Goal: Navigation & Orientation: Find specific page/section

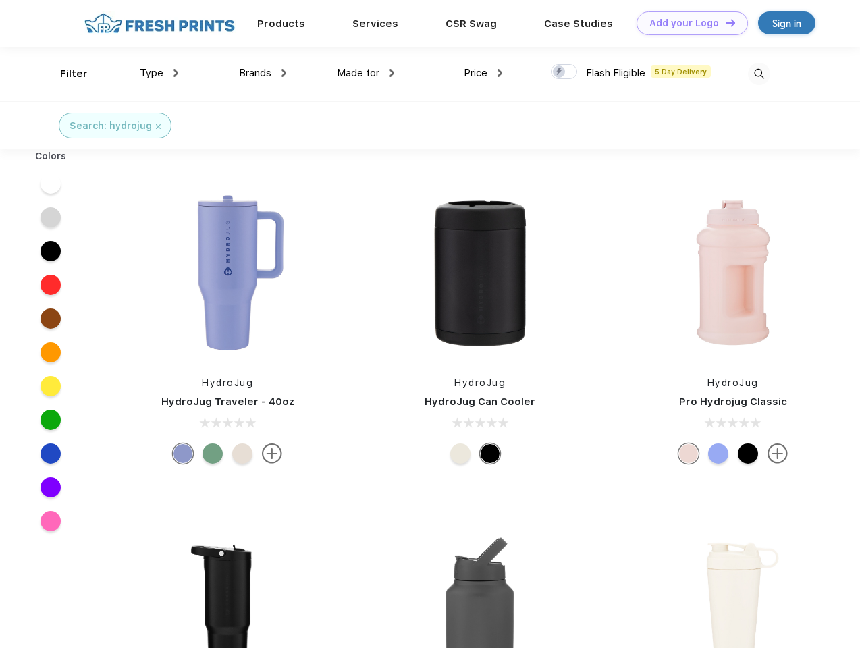
scroll to position [1, 0]
click at [687, 23] on link "Add your Logo Design Tool" at bounding box center [691, 23] width 111 height 24
click at [0, 0] on div "Design Tool" at bounding box center [0, 0] width 0 height 0
click at [724, 22] on link "Add your Logo Design Tool" at bounding box center [691, 23] width 111 height 24
click at [65, 74] on div "Filter" at bounding box center [74, 74] width 28 height 16
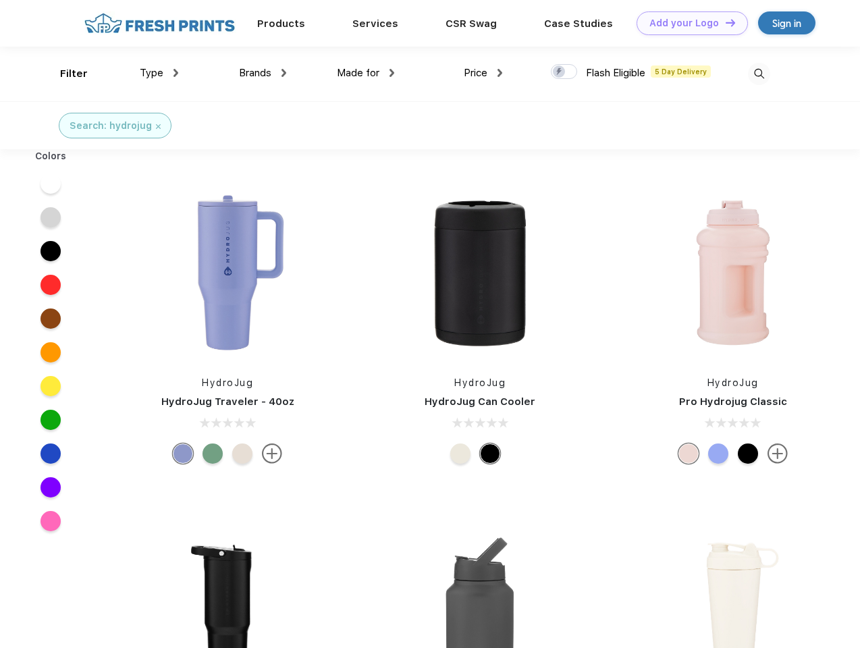
click at [159, 73] on span "Type" at bounding box center [152, 73] width 24 height 12
click at [262, 73] on span "Brands" at bounding box center [255, 73] width 32 height 12
click at [366, 73] on span "Made for" at bounding box center [358, 73] width 43 height 12
click at [483, 73] on span "Price" at bounding box center [476, 73] width 24 height 12
click at [564, 72] on div at bounding box center [564, 71] width 26 height 15
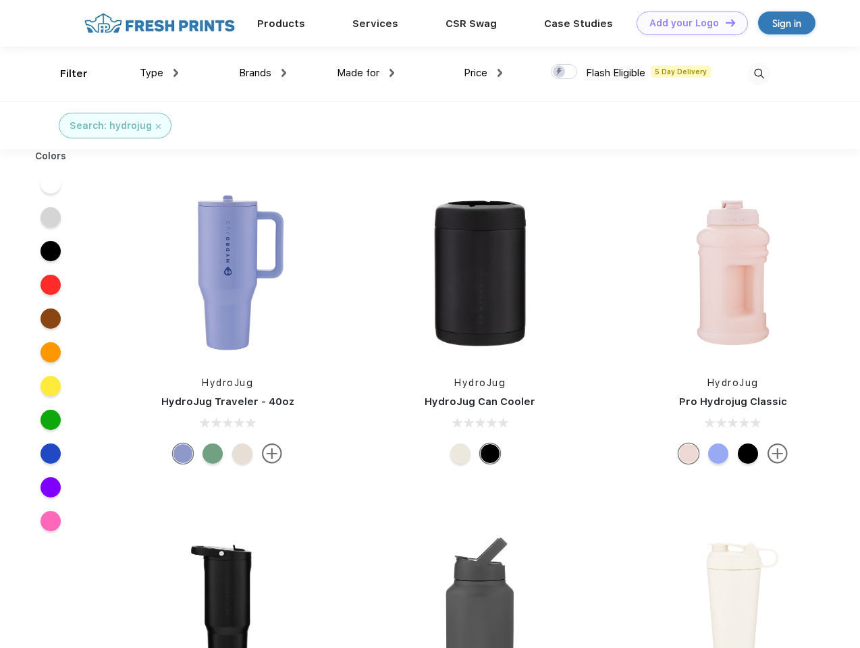
click at [559, 72] on input "checkbox" at bounding box center [555, 67] width 9 height 9
click at [758, 74] on img at bounding box center [759, 74] width 22 height 22
